Goal: Task Accomplishment & Management: Manage account settings

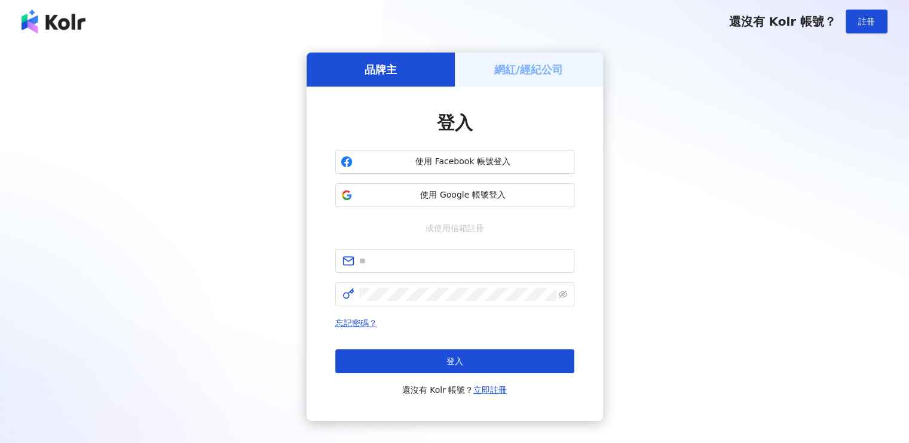
click at [535, 70] on h5 "網紅/經紀公司" at bounding box center [528, 69] width 69 height 15
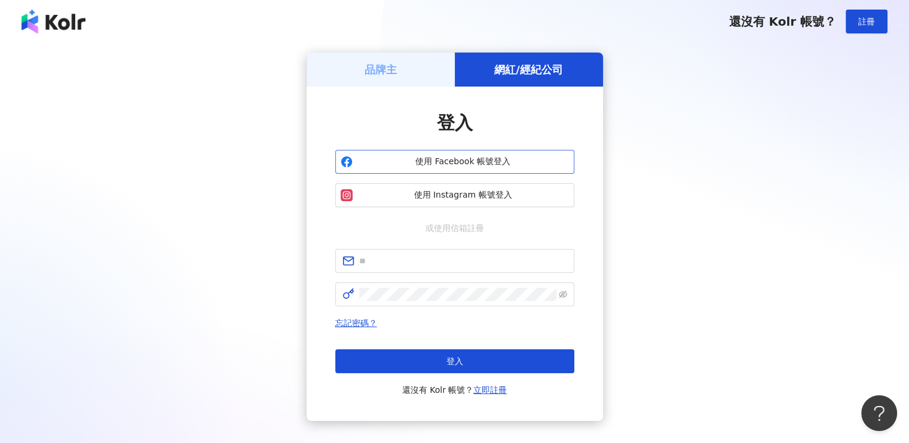
click at [486, 157] on span "使用 Facebook 帳號登入" at bounding box center [462, 162] width 211 height 12
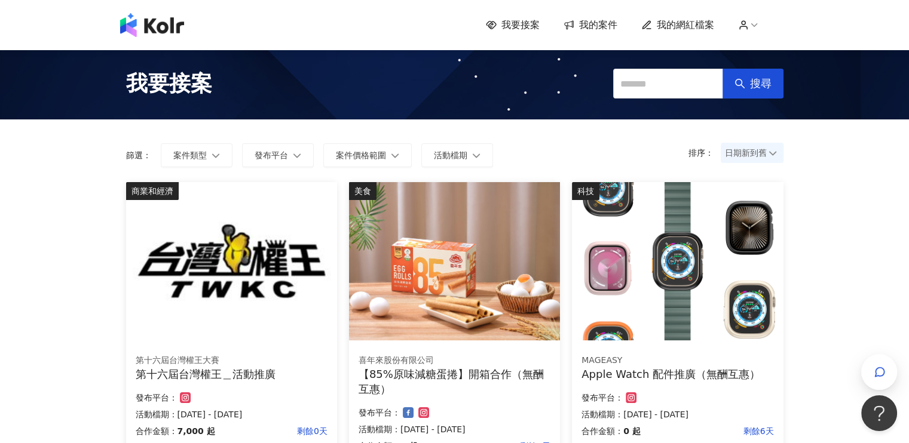
click at [594, 26] on span "我的案件" at bounding box center [598, 25] width 38 height 13
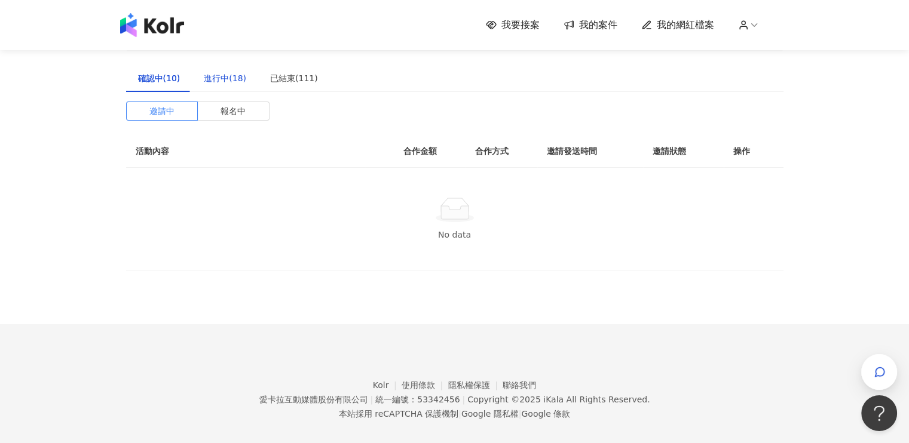
click at [210, 77] on div "進行中(18)" at bounding box center [225, 78] width 42 height 13
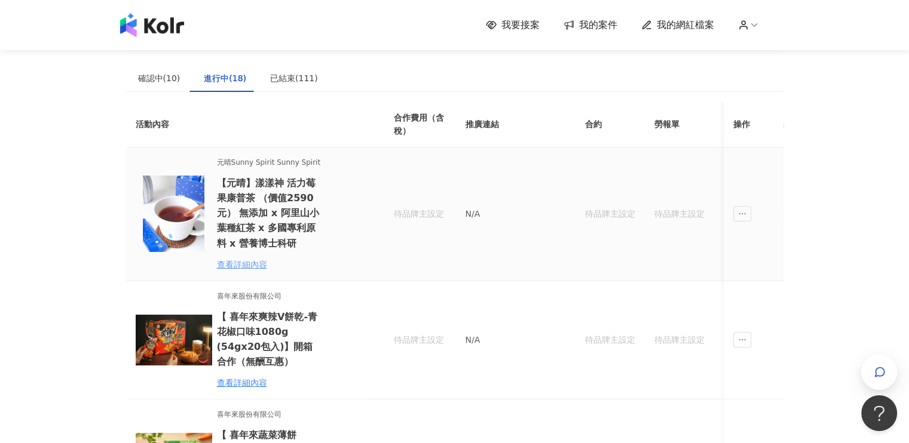
click at [244, 262] on div "查看詳細內容" at bounding box center [269, 264] width 105 height 13
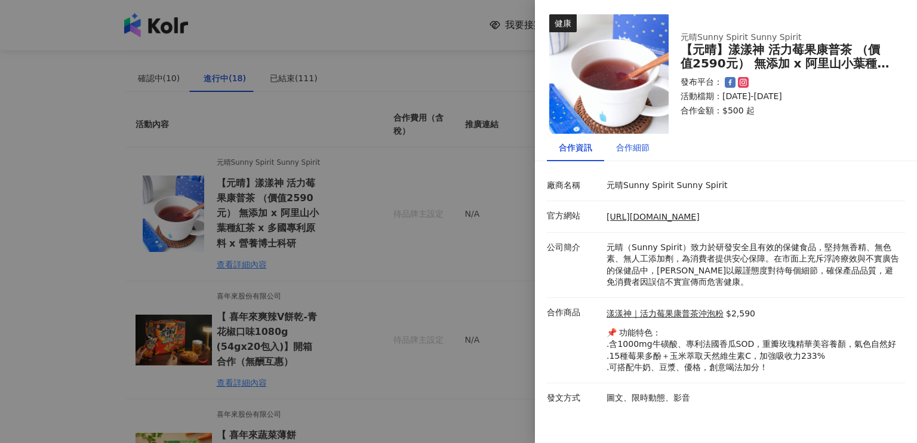
click at [632, 152] on div "合作細節" at bounding box center [632, 147] width 33 height 13
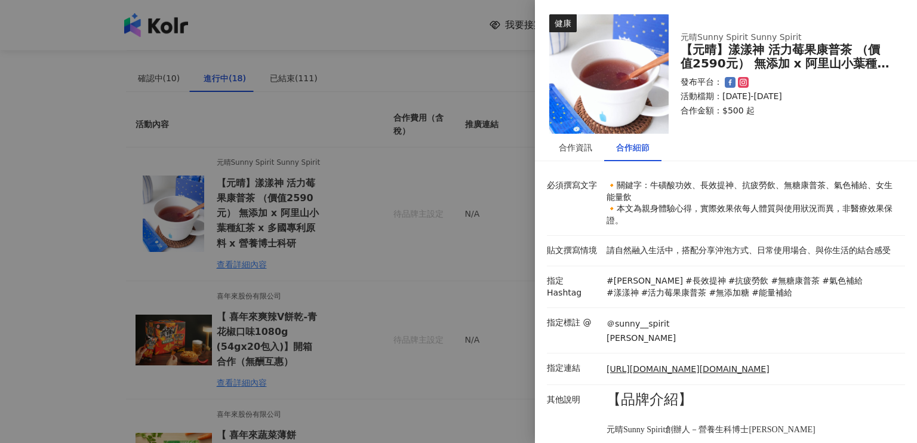
click at [410, 28] on div at bounding box center [458, 221] width 917 height 443
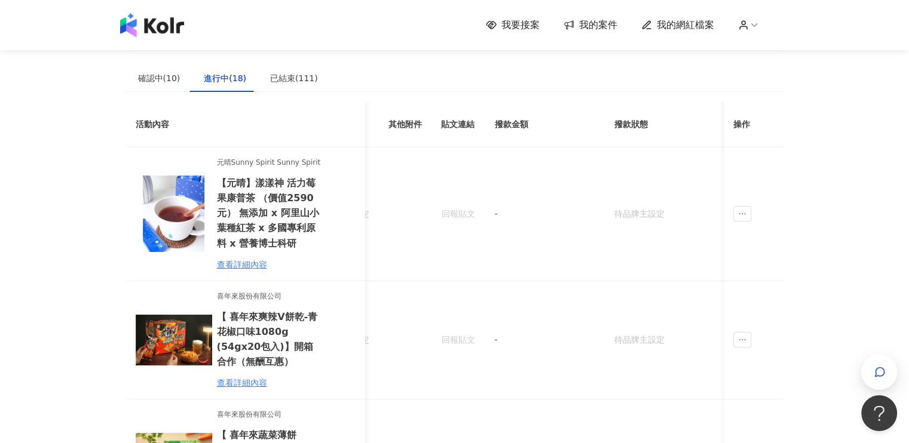
click at [508, 29] on span "我要接案" at bounding box center [520, 25] width 38 height 13
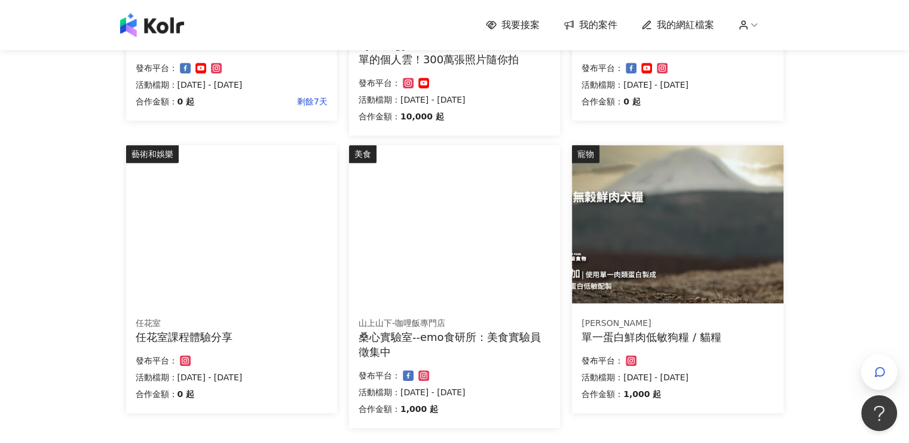
scroll to position [717, 0]
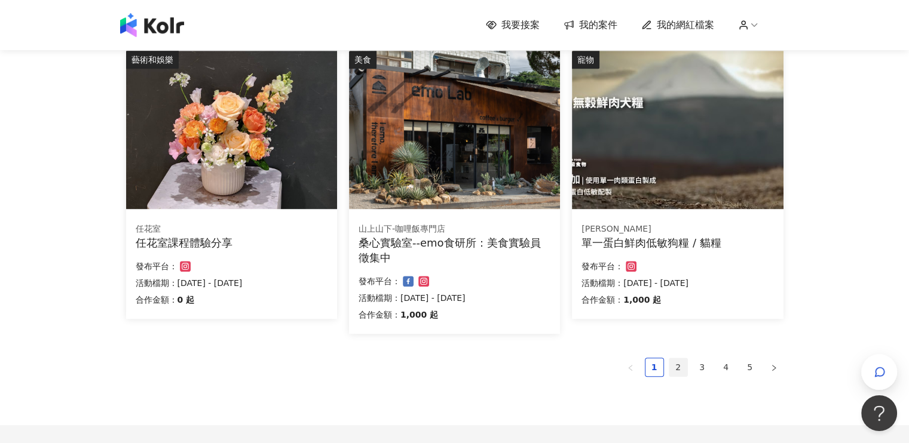
click at [680, 369] on link "2" at bounding box center [678, 367] width 18 height 18
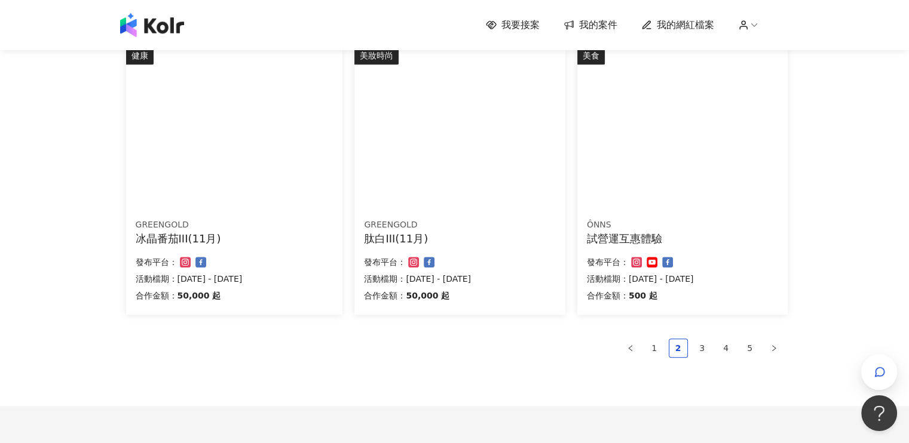
scroll to position [816, 0]
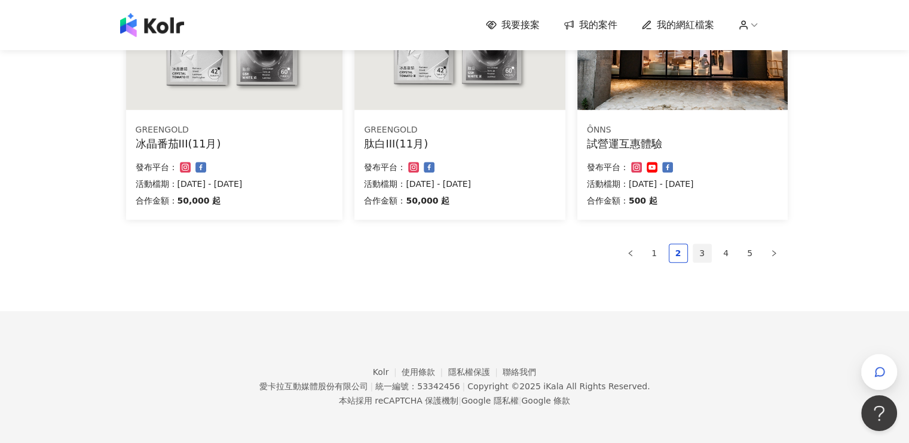
click at [701, 256] on link "3" at bounding box center [702, 253] width 18 height 18
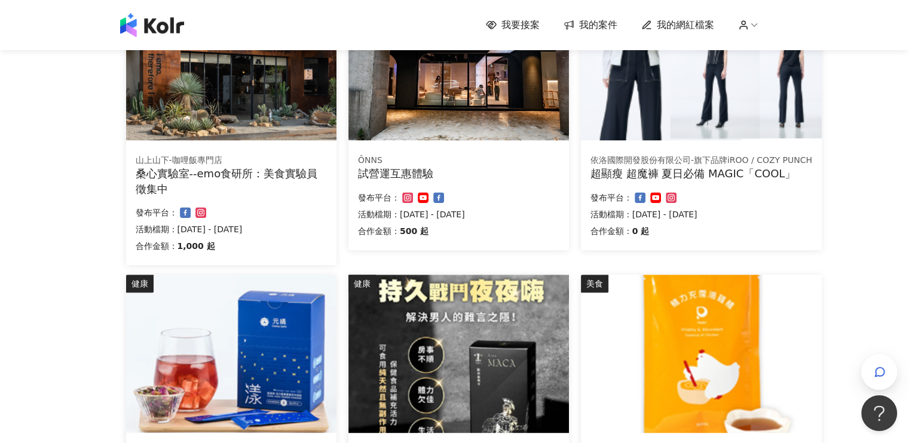
scroll to position [717, 0]
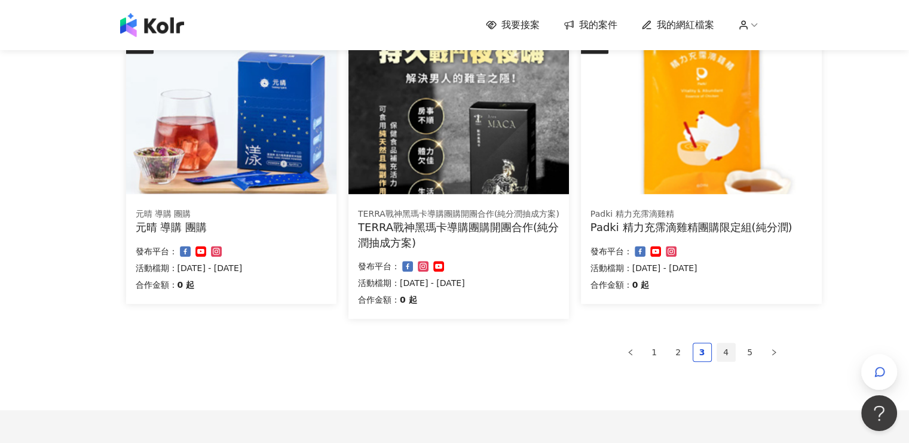
click at [726, 348] on link "4" at bounding box center [726, 352] width 18 height 18
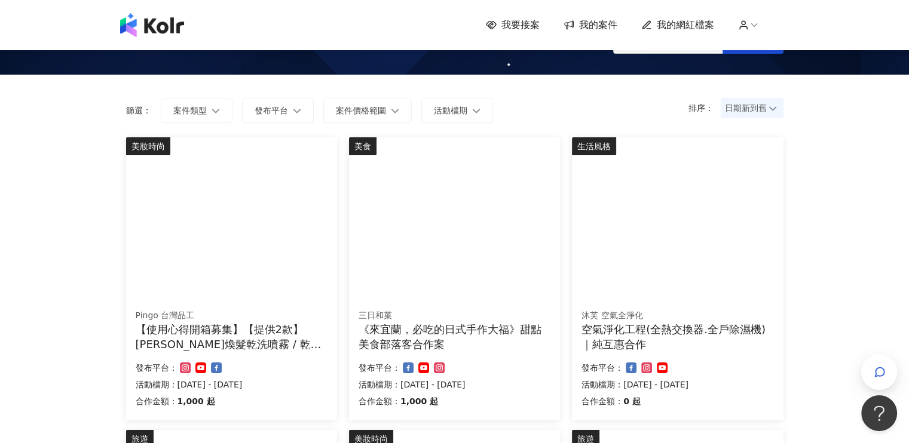
scroll to position [0, 0]
